Goal: Navigation & Orientation: Find specific page/section

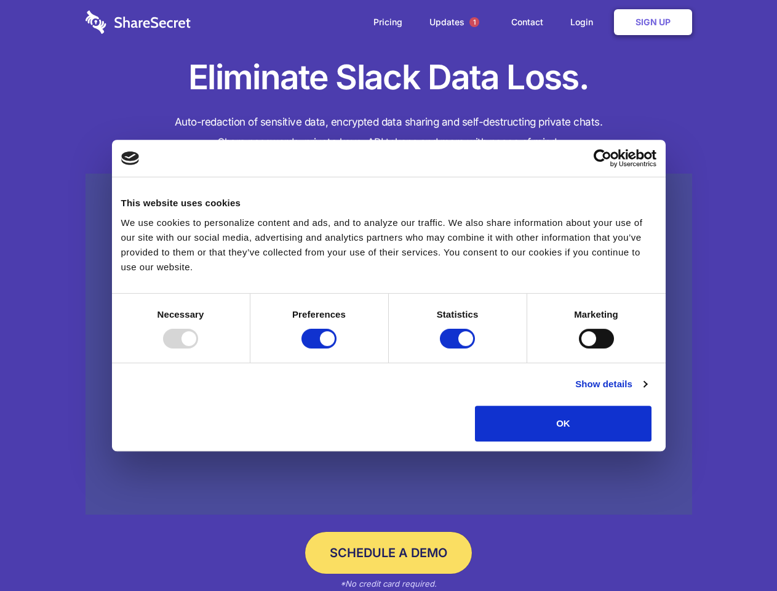
click at [198, 348] on div at bounding box center [180, 339] width 35 height 20
click at [337, 348] on input "Preferences" at bounding box center [319, 339] width 35 height 20
checkbox input "false"
click at [459, 348] on input "Statistics" at bounding box center [457, 339] width 35 height 20
checkbox input "false"
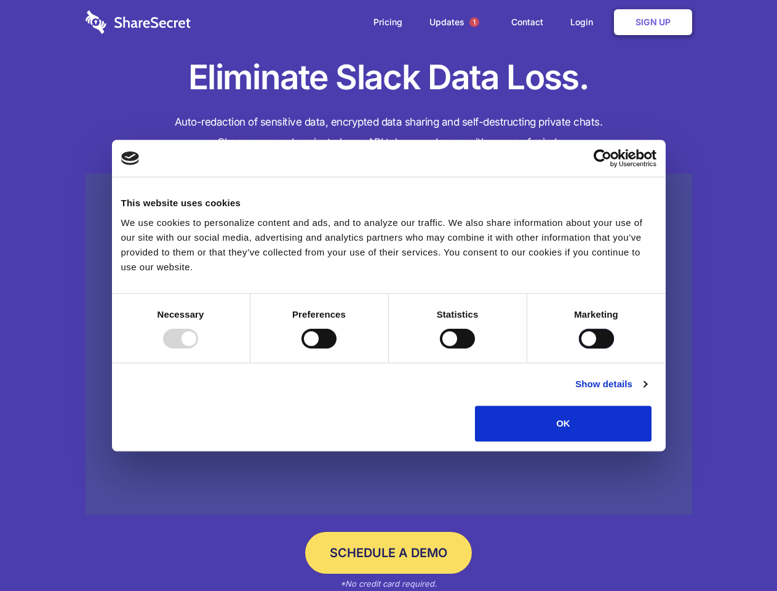
click at [579, 348] on input "Marketing" at bounding box center [596, 339] width 35 height 20
checkbox input "true"
click at [647, 391] on link "Show details" at bounding box center [610, 384] width 71 height 15
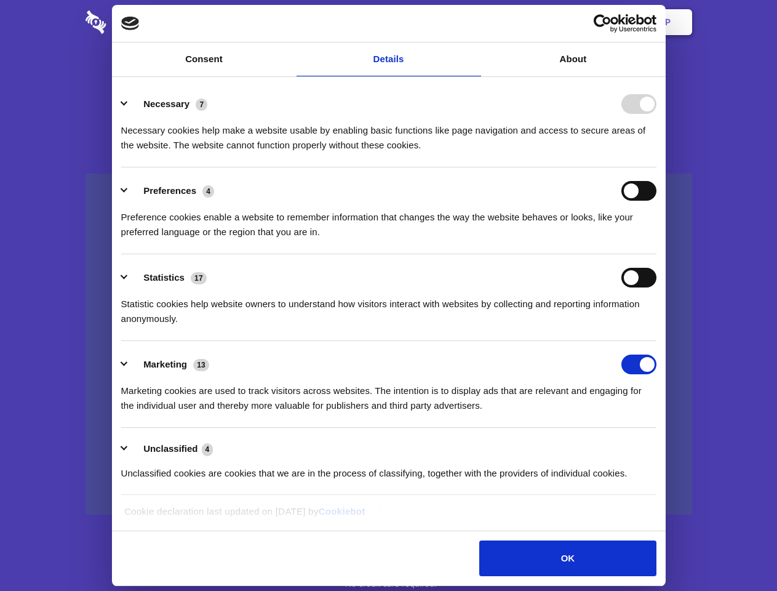
click at [662, 446] on ul "Necessary 7 Necessary cookies help make a website usable by enabling basic func…" at bounding box center [388, 288] width 547 height 415
click at [474, 22] on span "1" at bounding box center [475, 22] width 10 height 10
